Goal: Check status

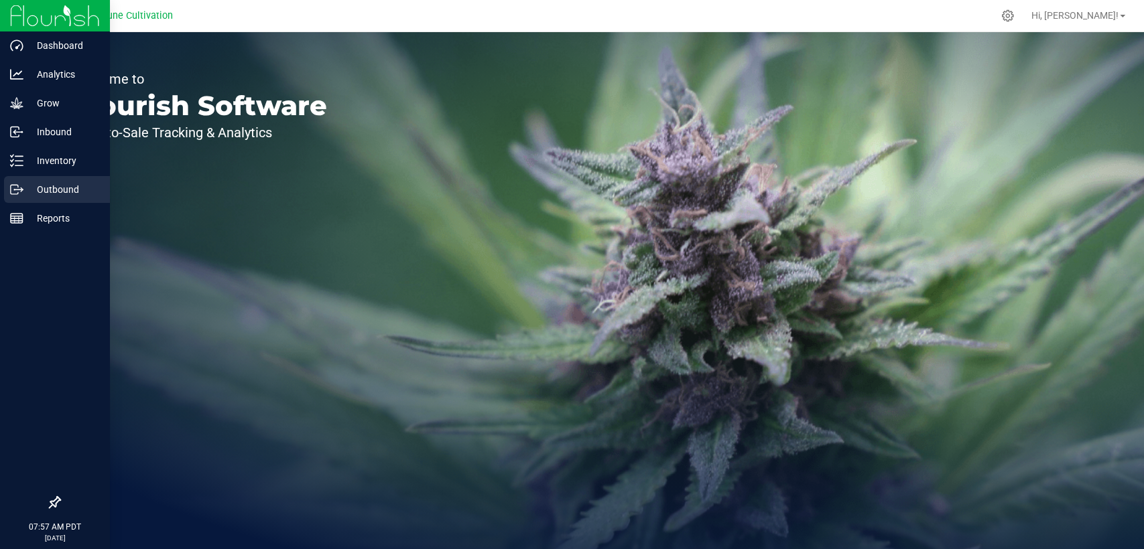
click at [29, 191] on p "Outbound" at bounding box center [63, 190] width 80 height 16
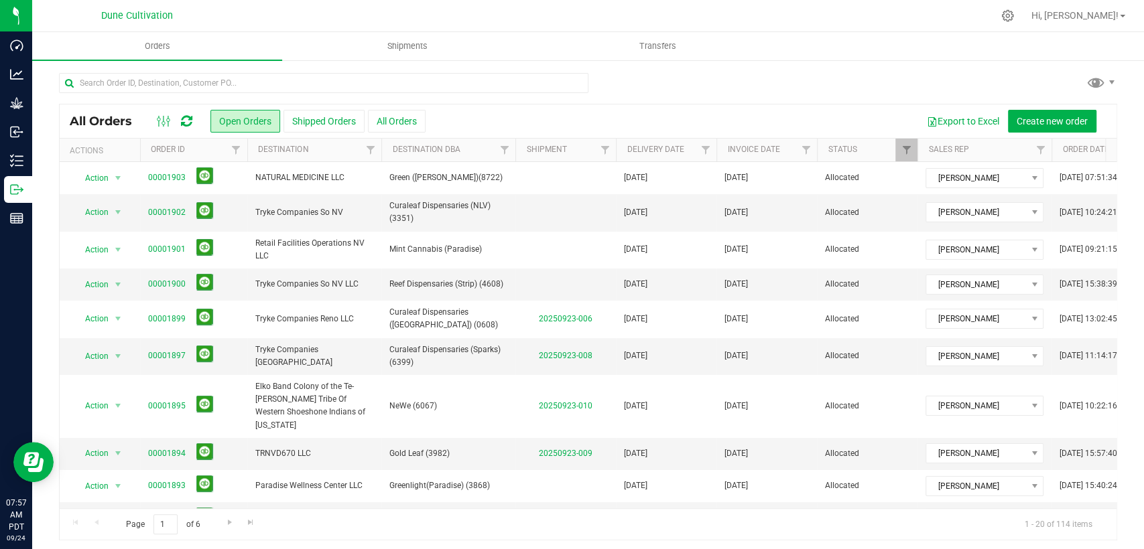
scroll to position [223, 0]
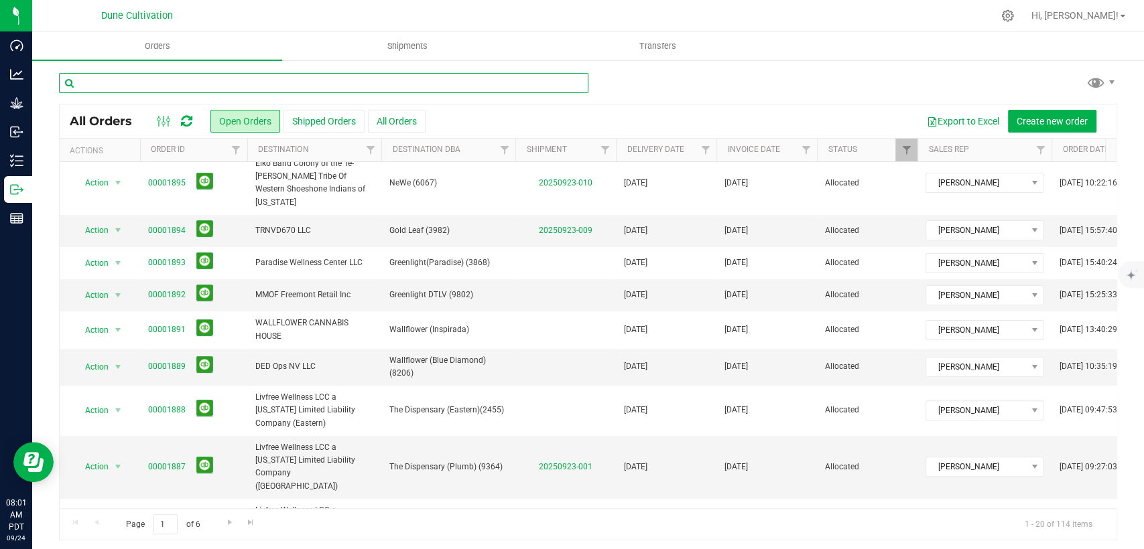
click at [305, 78] on input "text" at bounding box center [323, 83] width 529 height 20
paste input "12986"
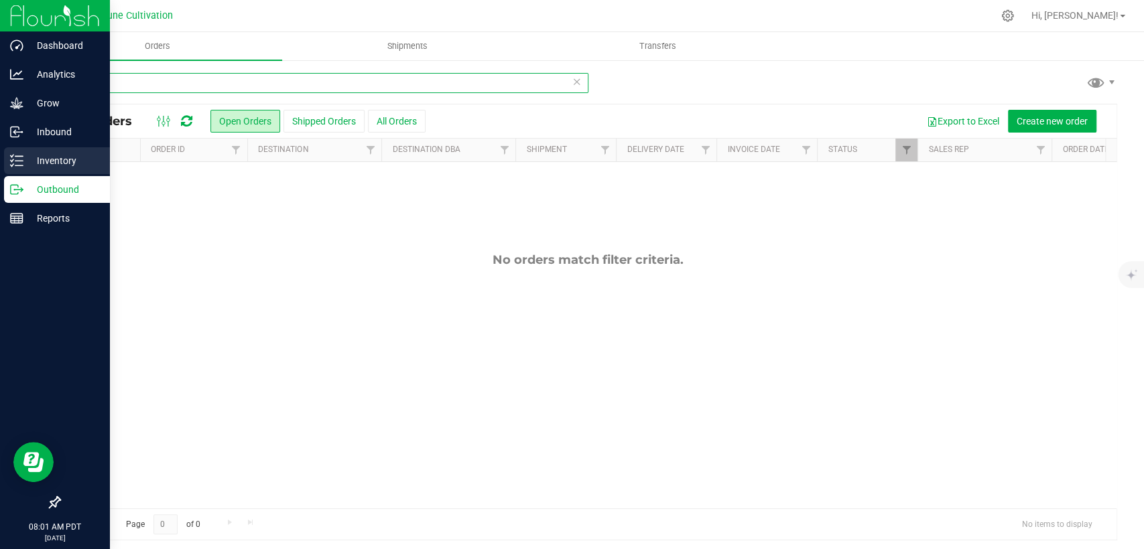
type input "12986"
click at [9, 164] on div "Inventory" at bounding box center [57, 160] width 106 height 27
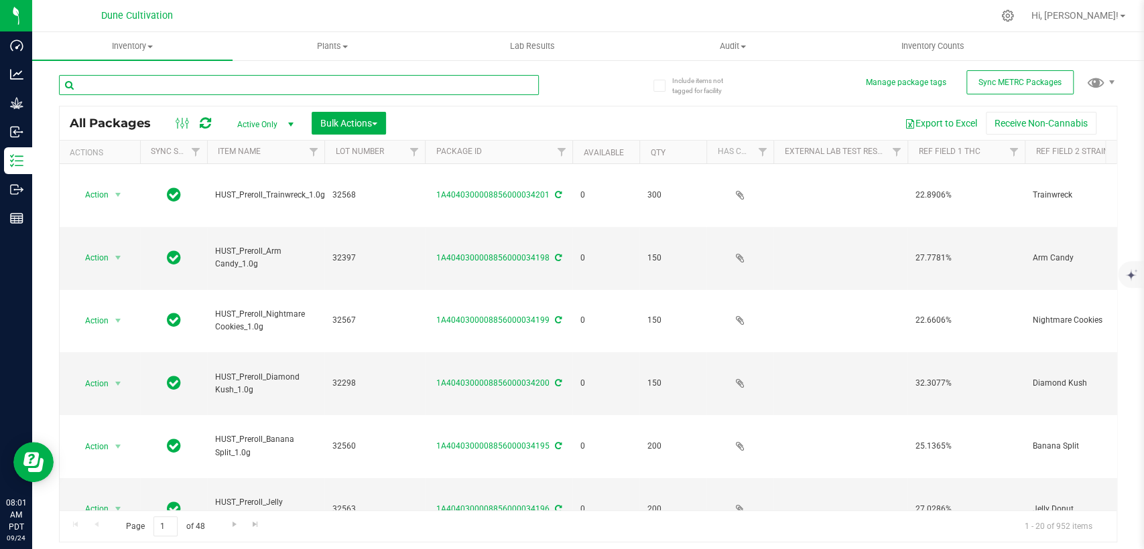
click at [214, 87] on input "text" at bounding box center [299, 85] width 480 height 20
paste input "12986"
type input "12986"
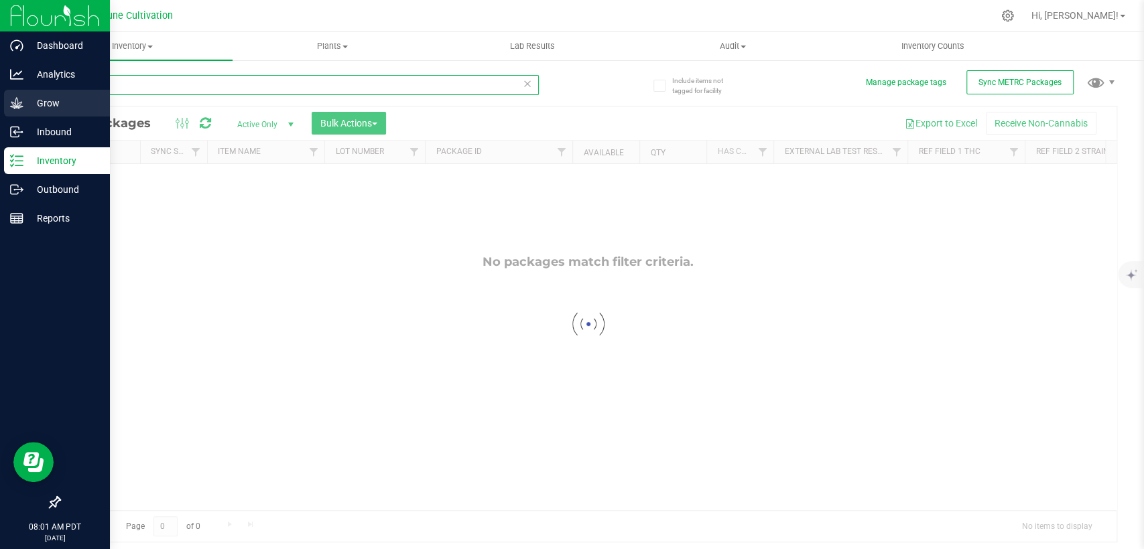
click at [10, 92] on div "Dashboard Analytics Grow Inbound Inventory Outbound Reports 08:01 AM PDT [DATE]…" at bounding box center [572, 274] width 1144 height 549
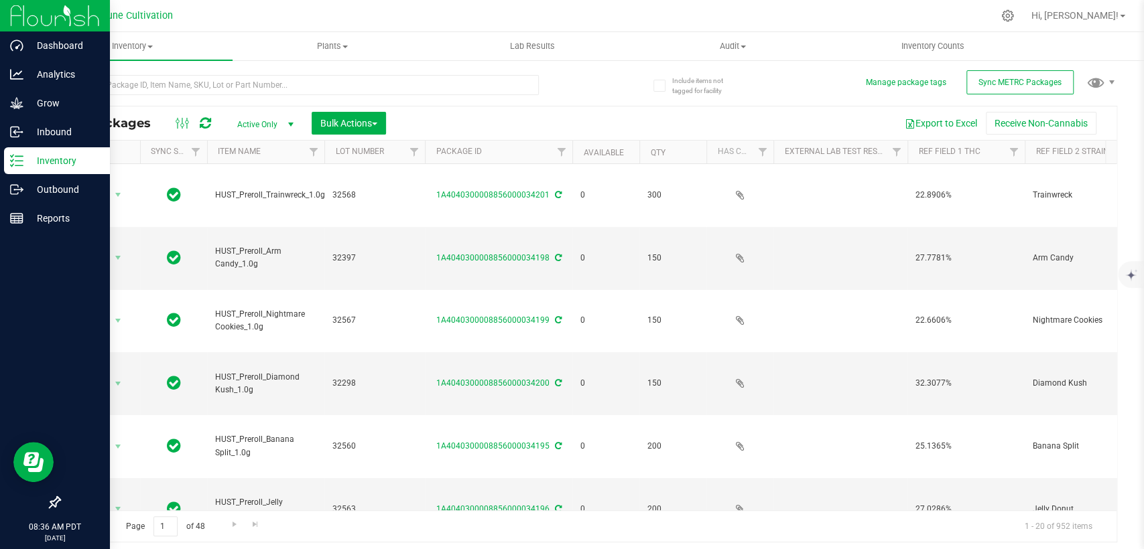
click at [40, 167] on p "Inventory" at bounding box center [63, 161] width 80 height 16
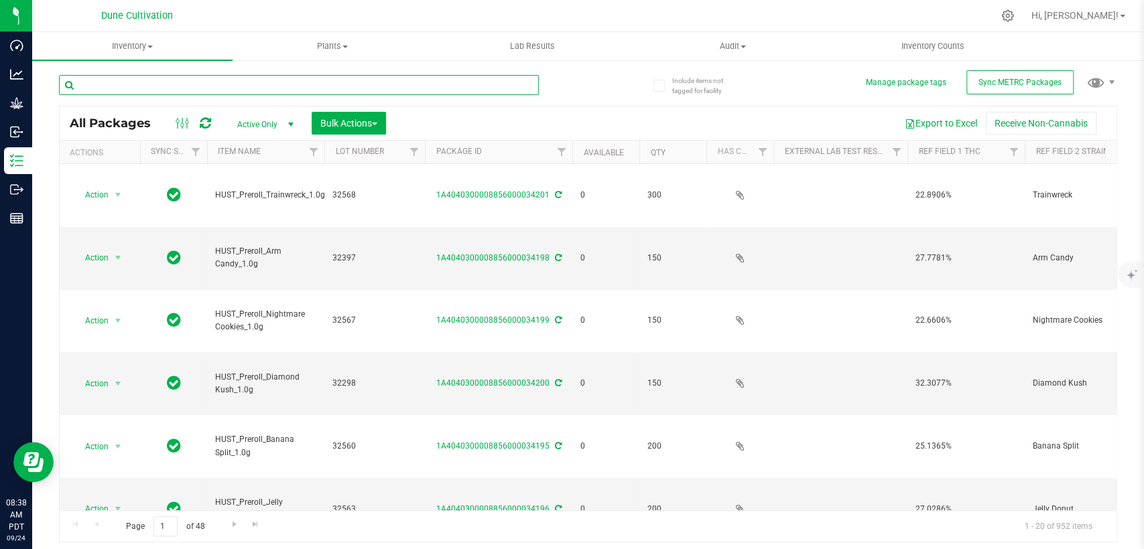
click at [198, 82] on input "text" at bounding box center [299, 85] width 480 height 20
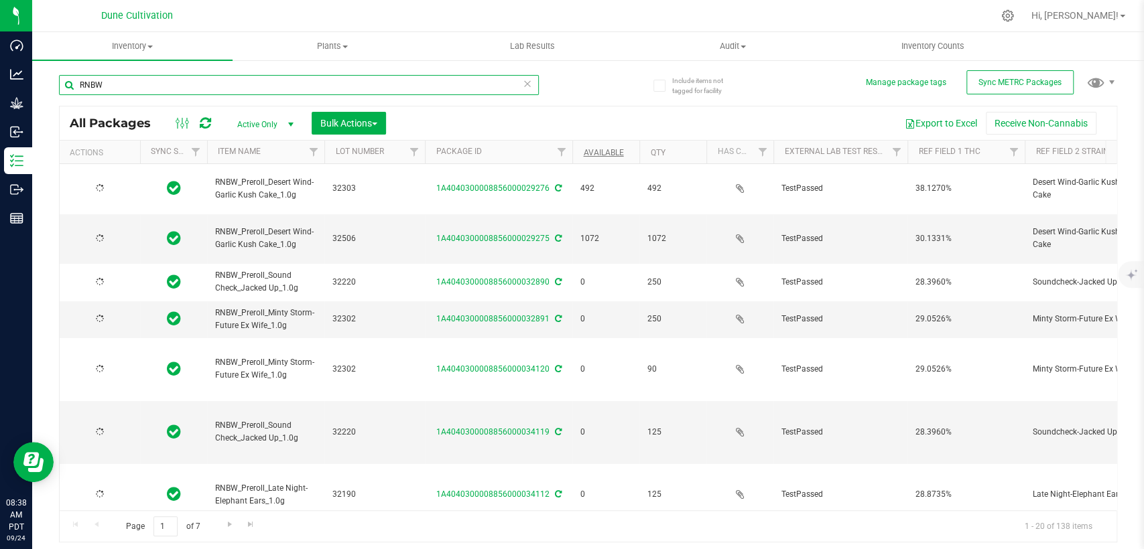
type input "RNBW"
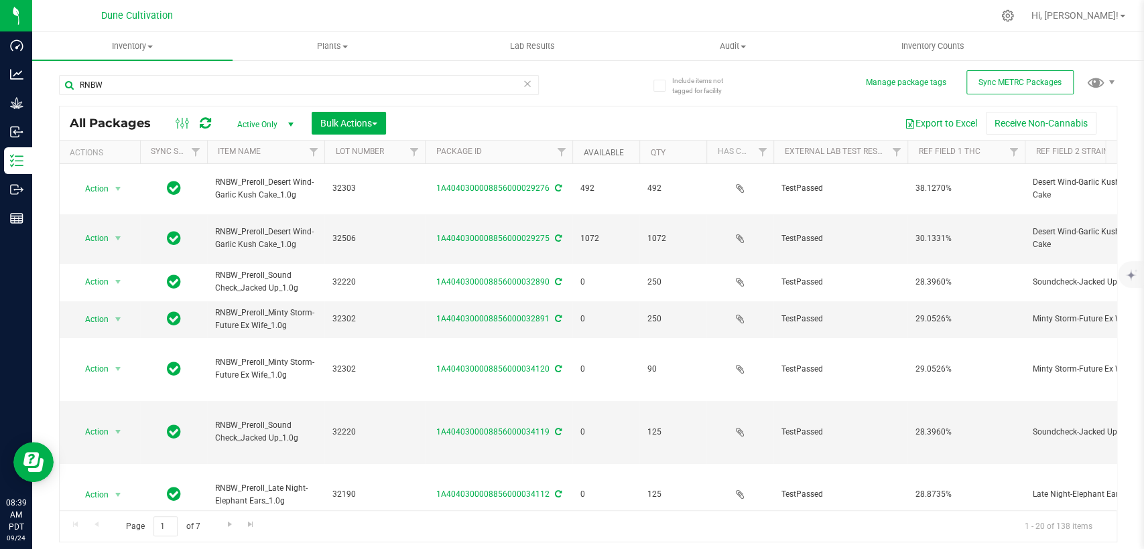
click at [595, 152] on link "Available" at bounding box center [603, 152] width 40 height 9
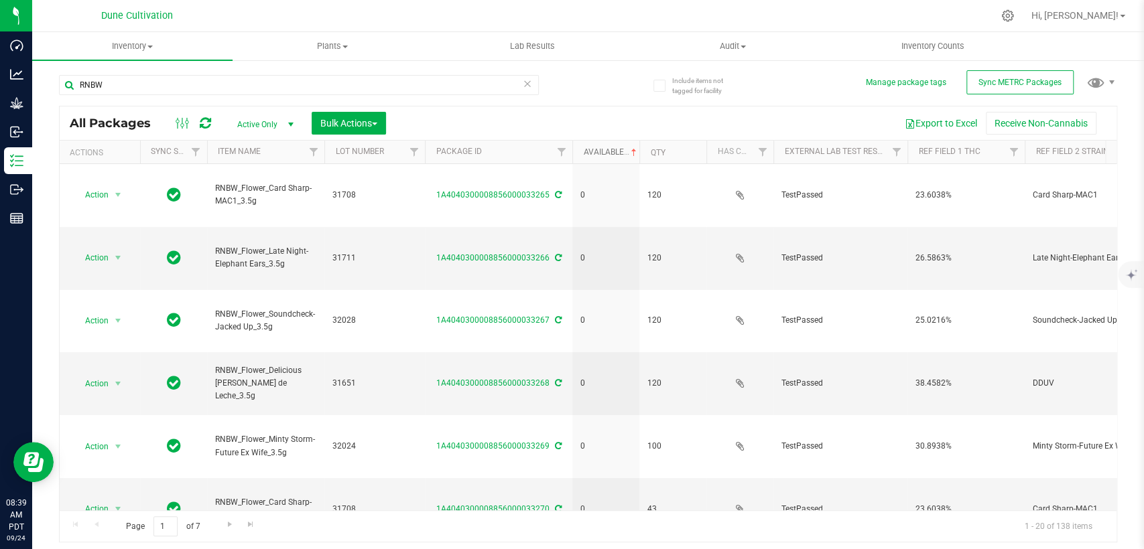
click at [595, 152] on link "Available" at bounding box center [611, 151] width 56 height 9
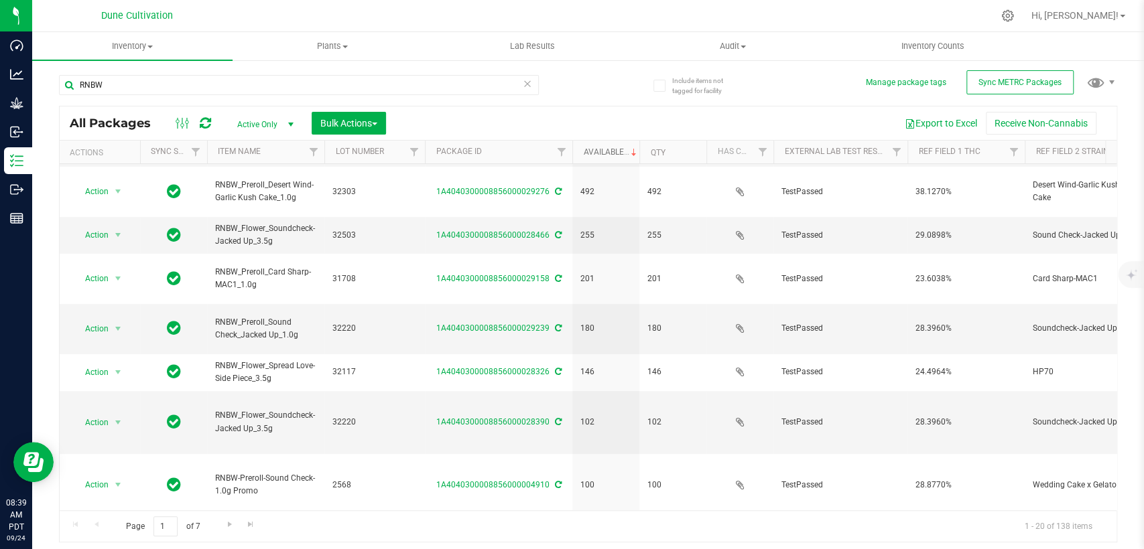
scroll to position [223, 0]
